Goal: Information Seeking & Learning: Learn about a topic

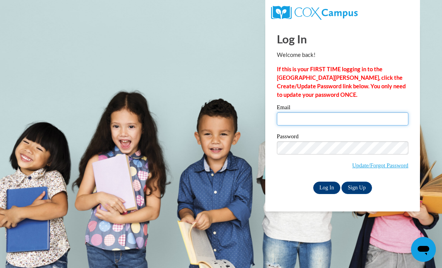
type input "eabarnard@prodigy.net"
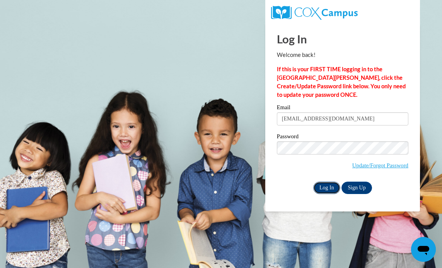
click at [326, 186] on input "Log In" at bounding box center [326, 187] width 27 height 12
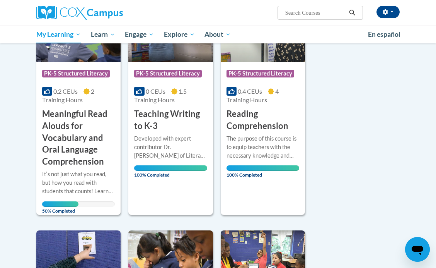
scroll to position [159, 0]
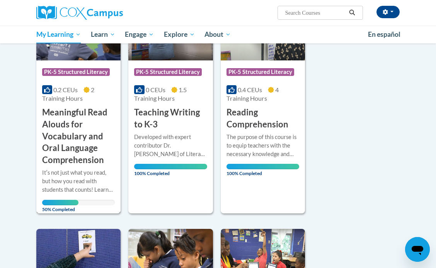
click at [68, 121] on h3 "Meaningful Read Alouds for Vocabulary and Oral Language Comprehension" at bounding box center [78, 136] width 73 height 60
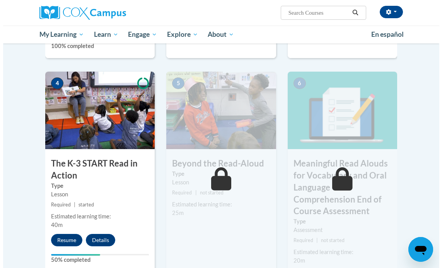
scroll to position [413, 0]
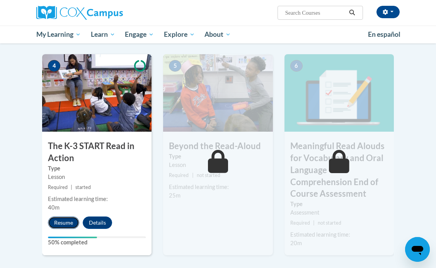
click at [65, 222] on button "Resume" at bounding box center [63, 222] width 31 height 12
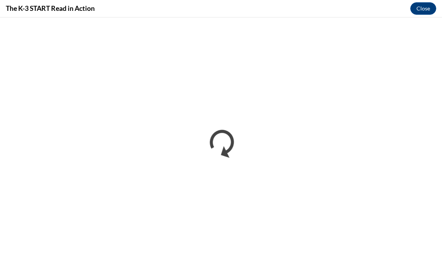
scroll to position [0, 0]
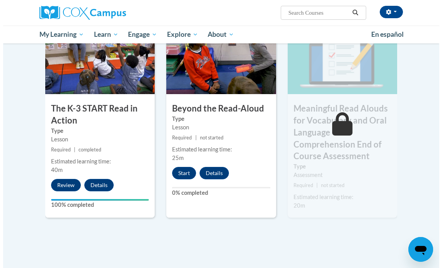
scroll to position [452, 0]
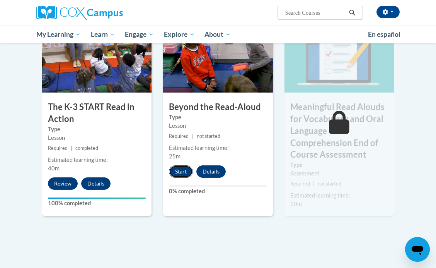
click at [178, 169] on button "Start" at bounding box center [181, 171] width 24 height 12
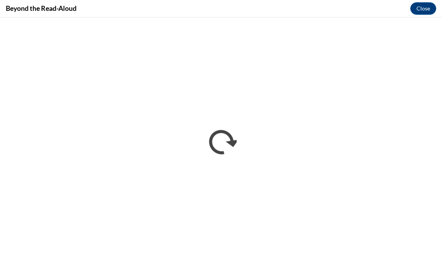
scroll to position [0, 0]
